Goal: Task Accomplishment & Management: Complete application form

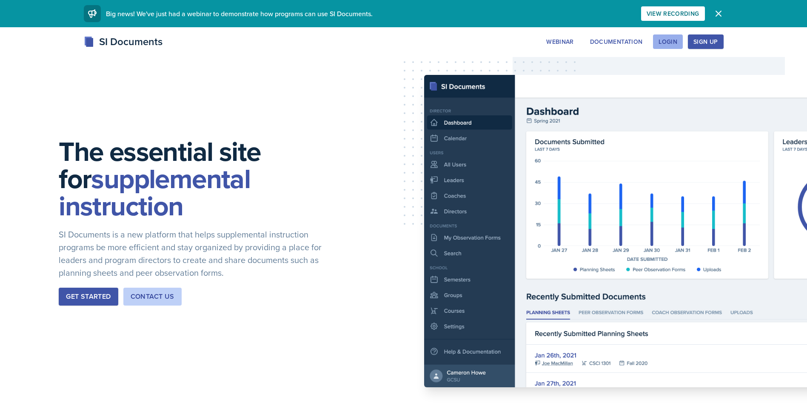
click at [670, 40] on div "Login" at bounding box center [668, 41] width 19 height 7
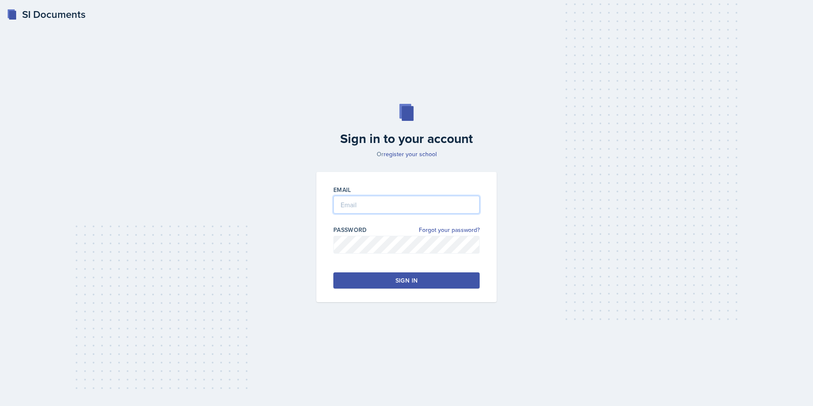
click at [370, 202] on input "email" at bounding box center [407, 205] width 146 height 18
type input "caroline.faison@bobcats.gcsu.edu"
click at [204, 215] on div "Sign in to your account Or register your school Email caroline.faison@bobcats.g…" at bounding box center [407, 203] width 786 height 253
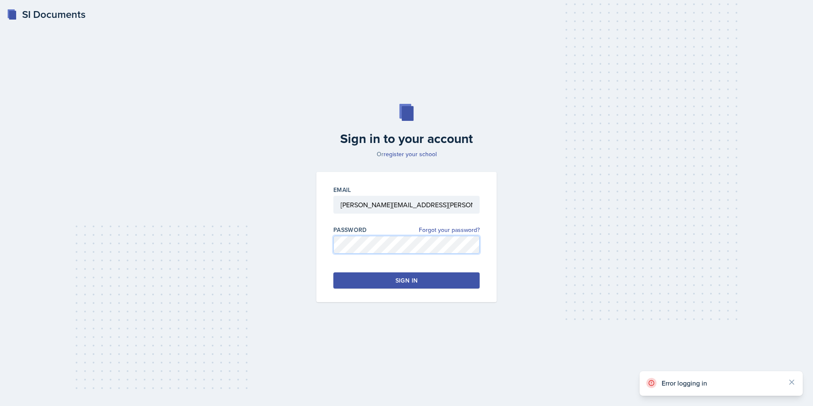
click at [313, 247] on div "Email caroline.faison@bobcats.gcsu.edu Password Forgot your password? Sign in" at bounding box center [406, 237] width 191 height 130
click at [414, 154] on link "register your school" at bounding box center [410, 154] width 53 height 9
